Goal: Check status

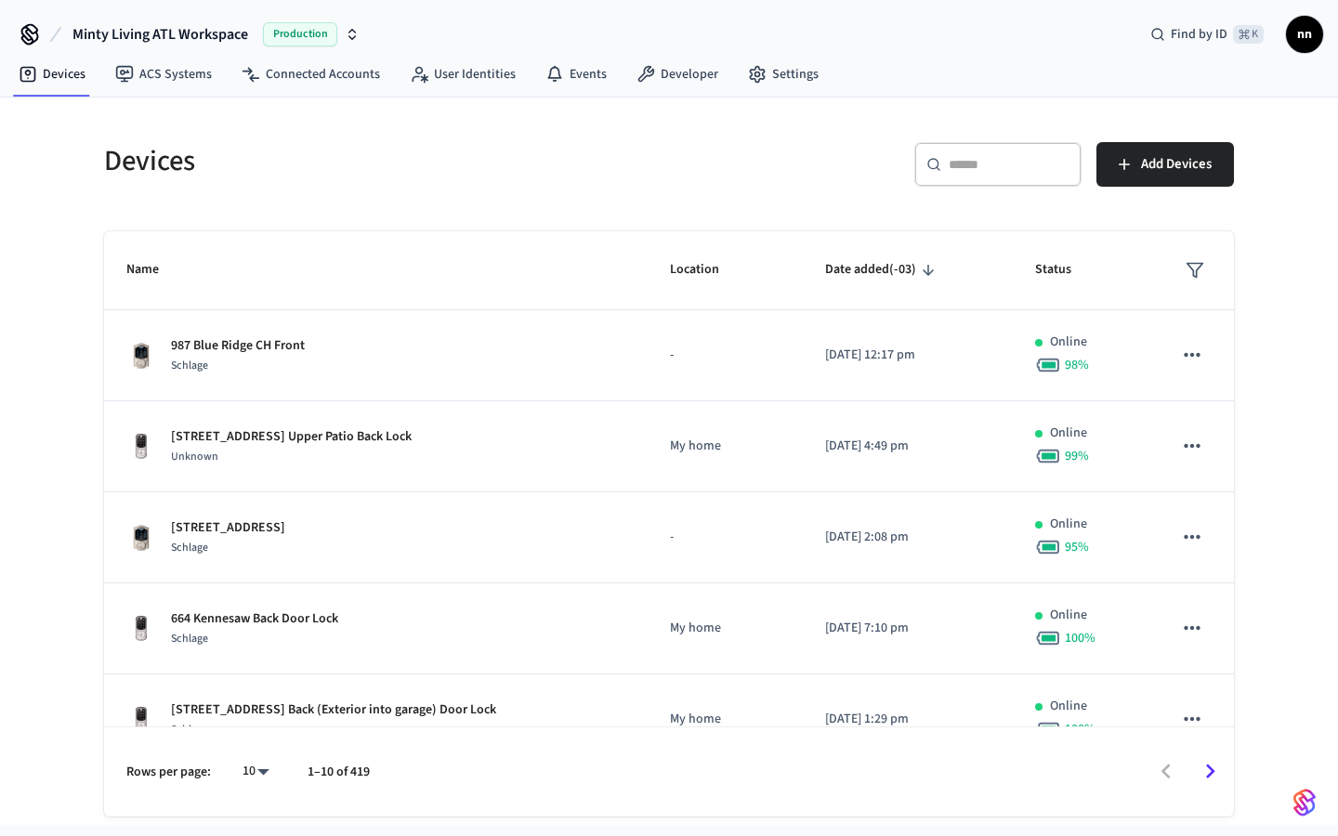
click at [964, 167] on input "text" at bounding box center [1008, 164] width 121 height 19
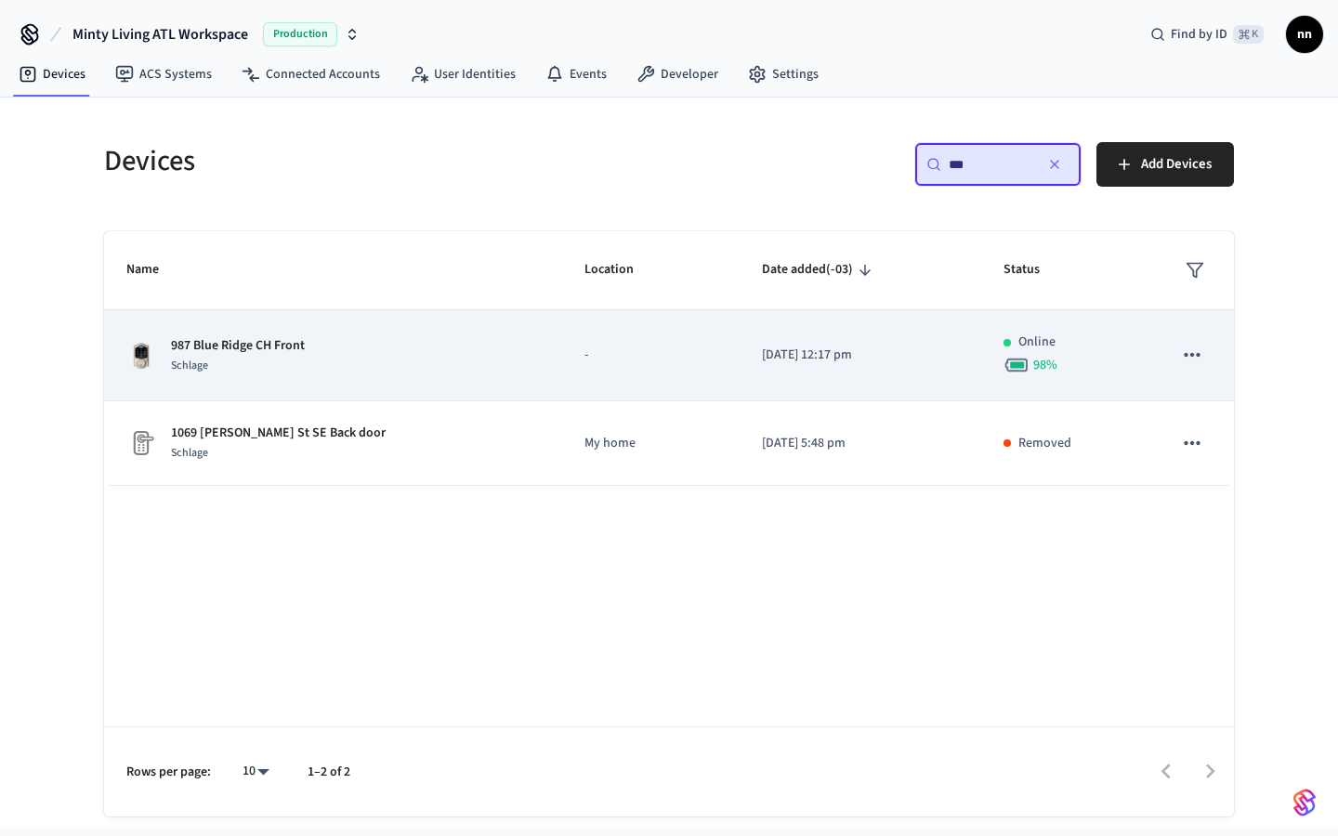
type input "***"
click at [280, 348] on p "987 Blue Ridge CH Front" at bounding box center [238, 346] width 134 height 20
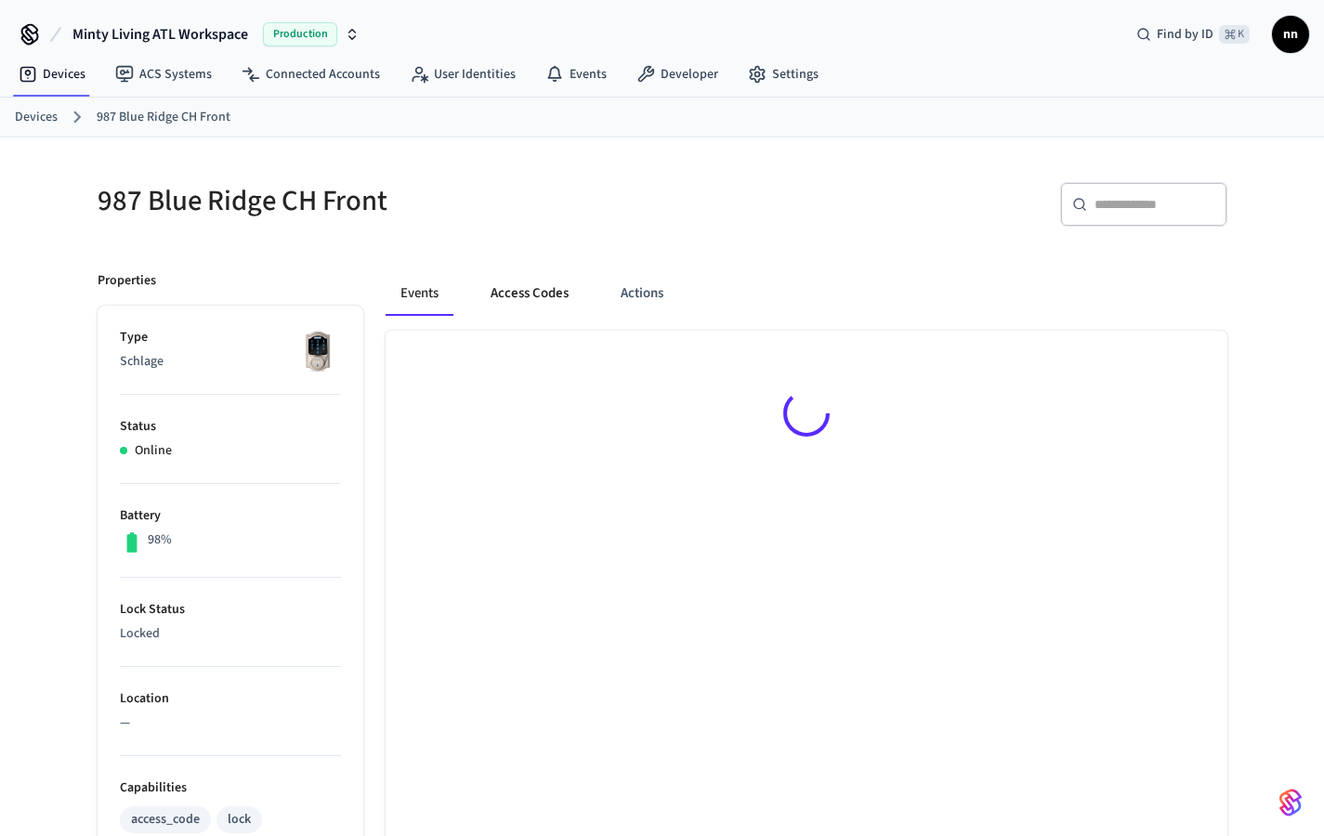
click at [528, 293] on button "Access Codes" at bounding box center [530, 293] width 108 height 45
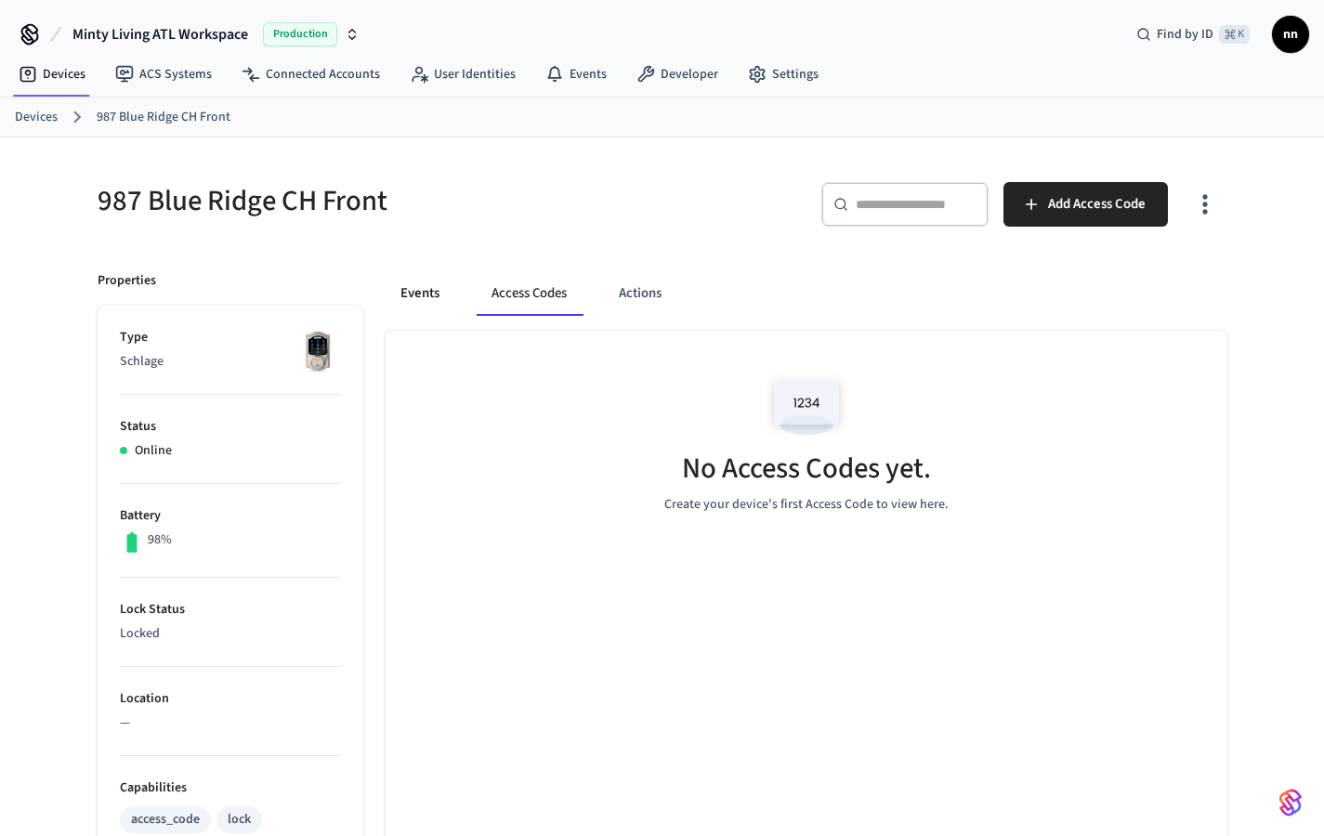
click at [419, 288] on button "Events" at bounding box center [419, 293] width 69 height 45
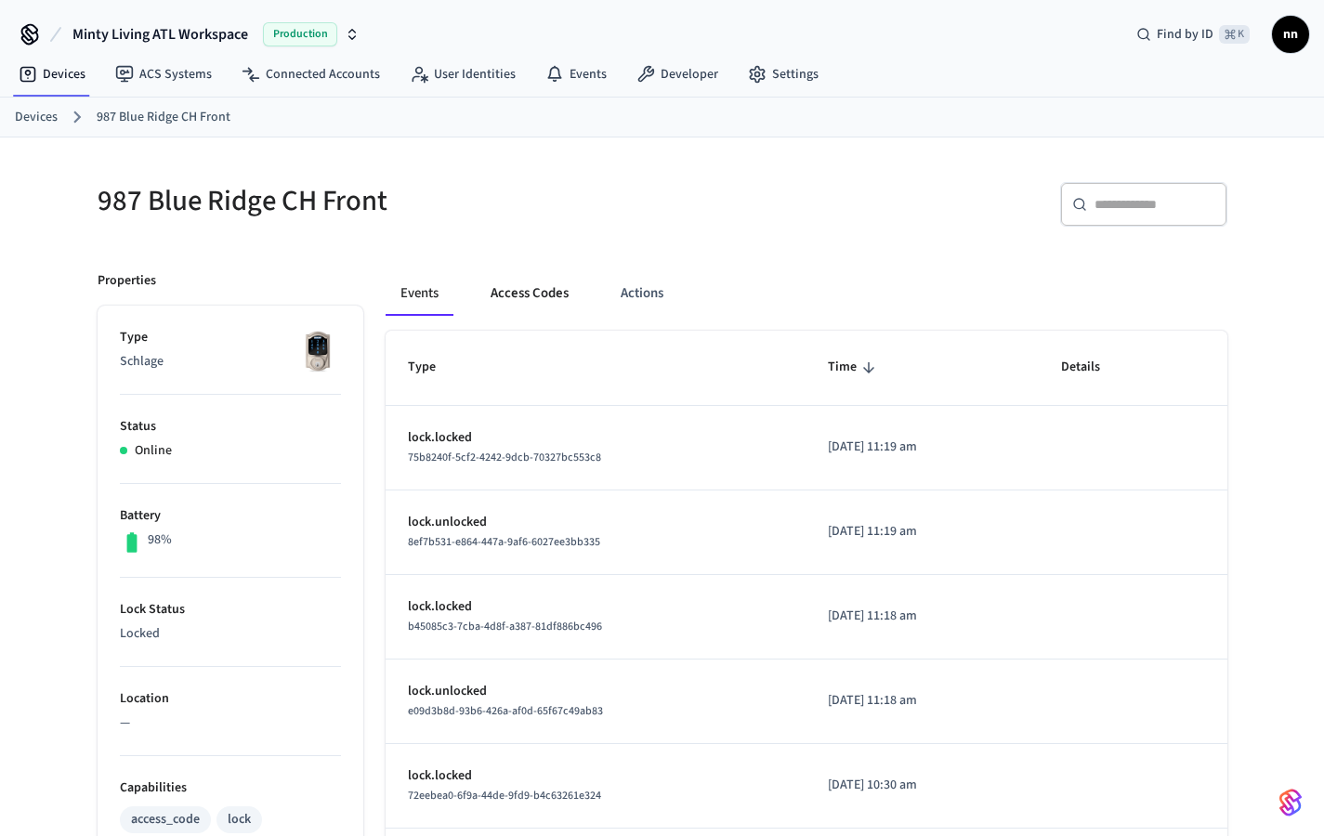
click at [508, 298] on button "Access Codes" at bounding box center [530, 293] width 108 height 45
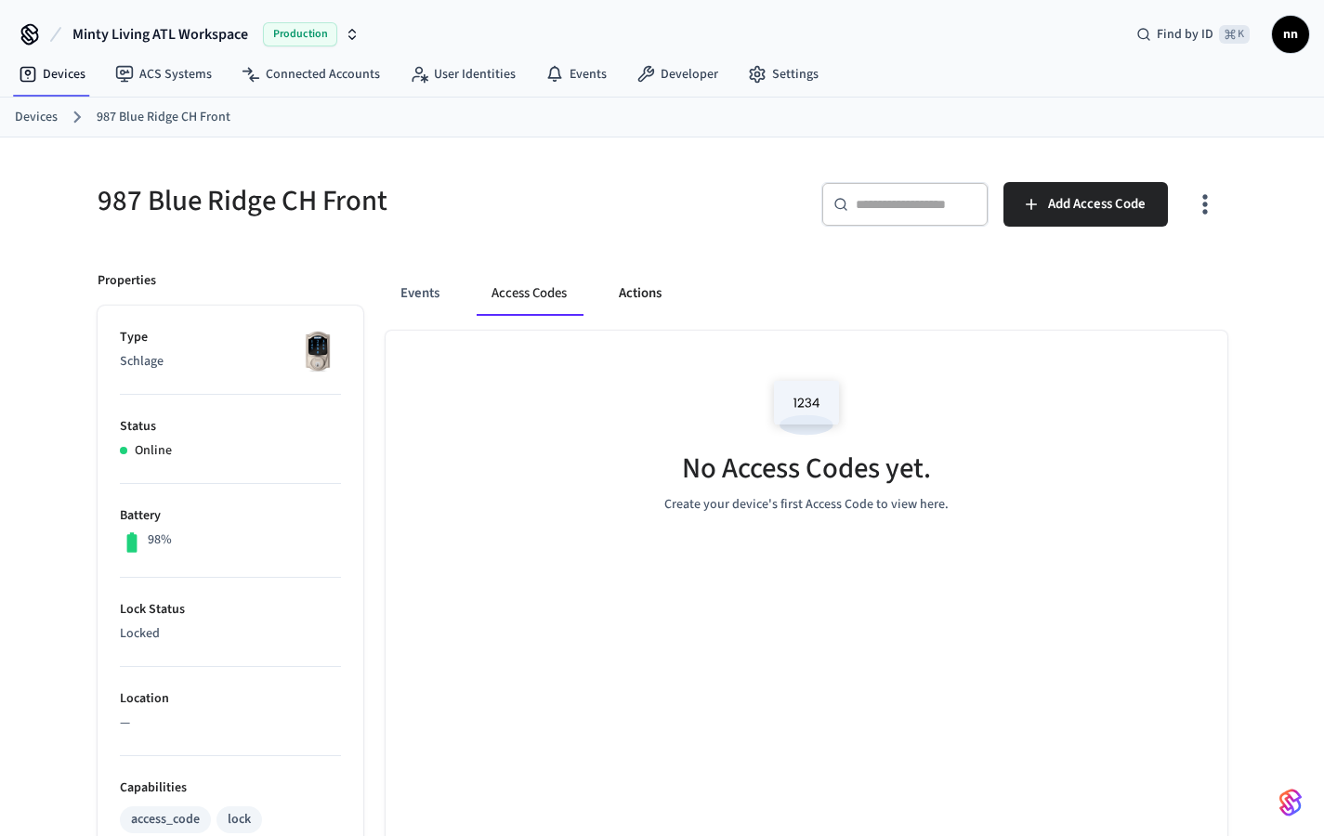
click at [653, 284] on button "Actions" at bounding box center [640, 293] width 72 height 45
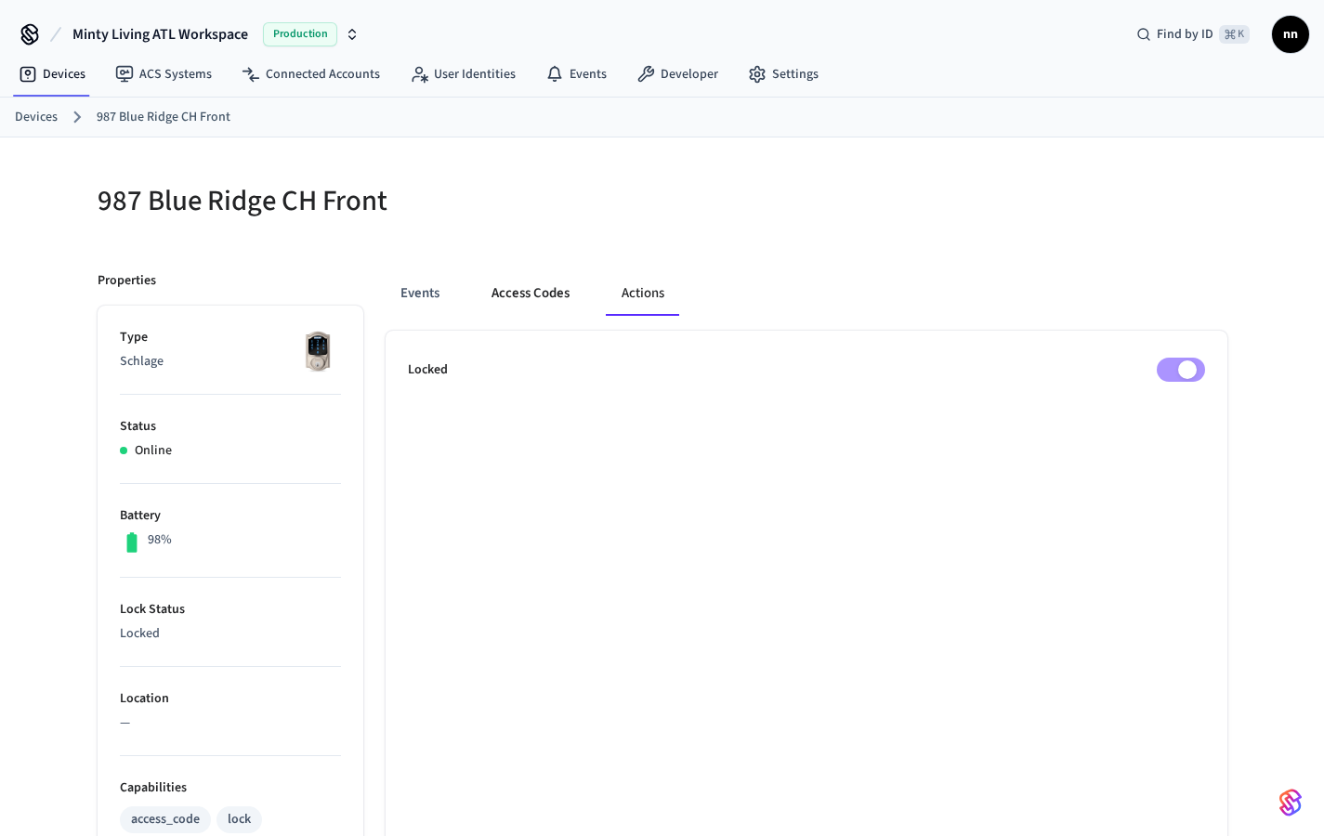
click at [518, 282] on button "Access Codes" at bounding box center [530, 293] width 108 height 45
